Goal: Transaction & Acquisition: Purchase product/service

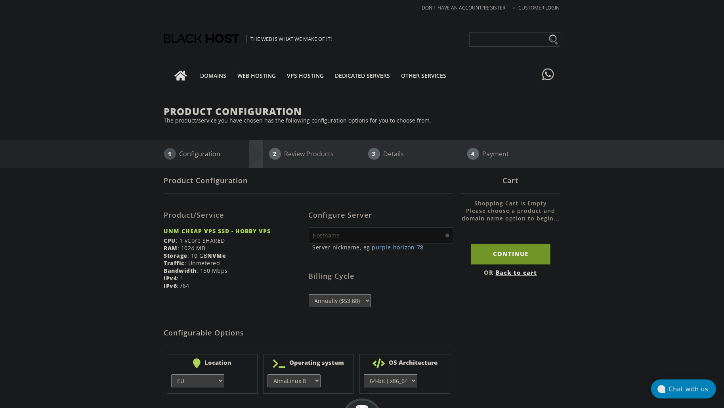
click at [346, 297] on select "Annually ($53.88)" at bounding box center [340, 300] width 62 height 13
click at [341, 301] on select "Annually ($53.88)" at bounding box center [340, 300] width 62 height 13
click at [355, 299] on select "Annually ($65.88)" at bounding box center [340, 300] width 62 height 13
